Goal: Find specific page/section

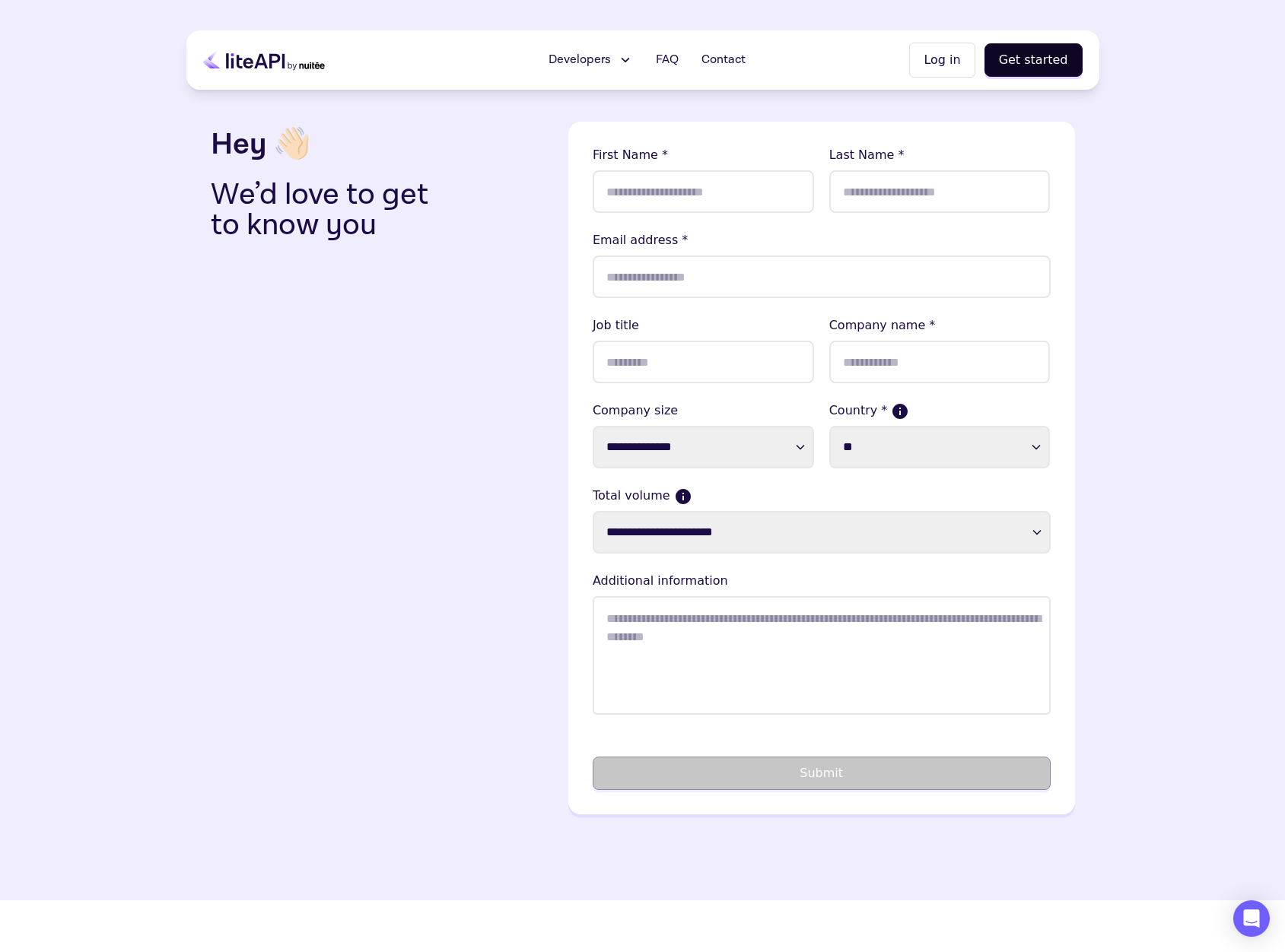
click at [966, 58] on button "Log in" at bounding box center [942, 60] width 65 height 35
click at [948, 60] on button "Log in" at bounding box center [942, 60] width 65 height 35
click at [736, 60] on span "Contact" at bounding box center [723, 60] width 44 height 18
click at [726, 58] on span "Contact" at bounding box center [723, 60] width 44 height 18
click at [1254, 923] on icon "Open Intercom Messenger" at bounding box center [1251, 919] width 20 height 20
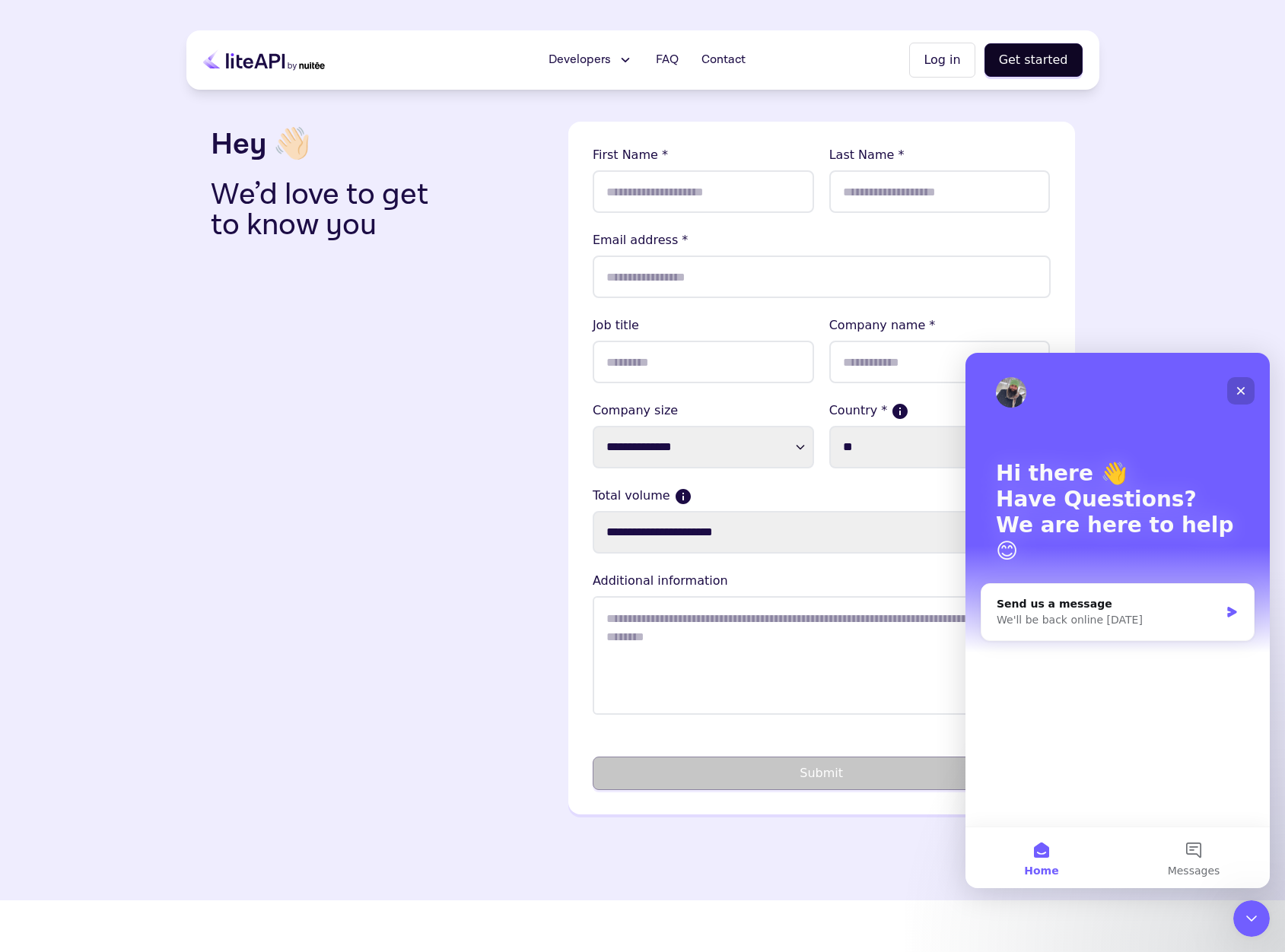
click at [1244, 395] on icon "Close" at bounding box center [1240, 391] width 12 height 12
